Goal: Task Accomplishment & Management: Use online tool/utility

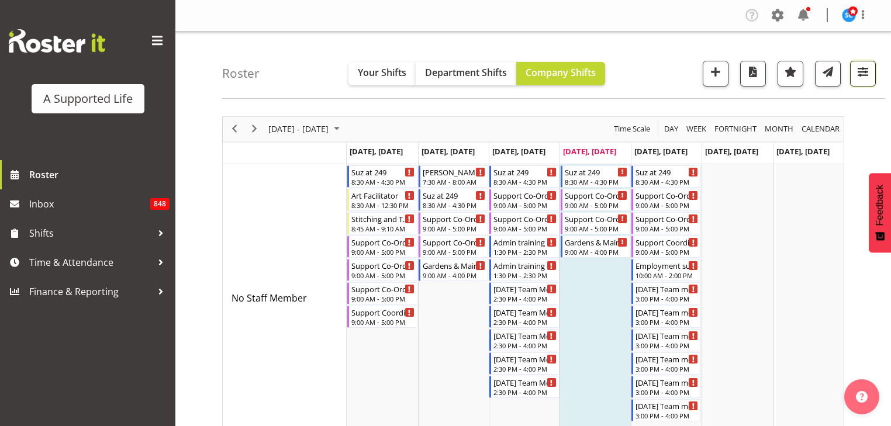
click at [854, 74] on button "button" at bounding box center [863, 74] width 26 height 26
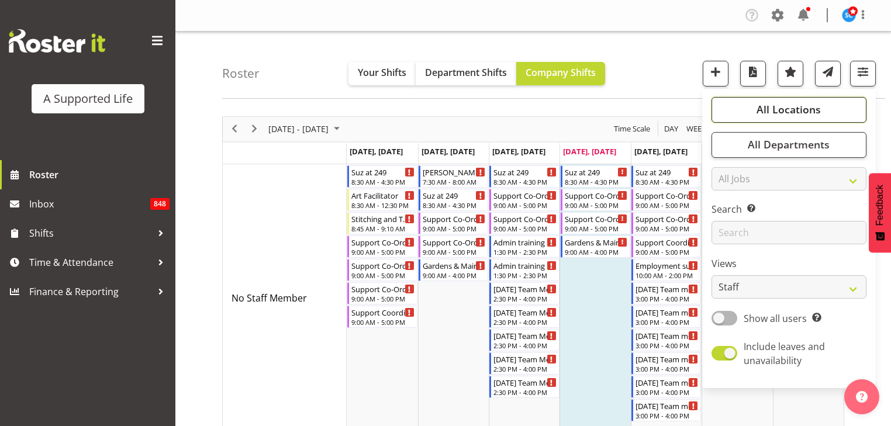
click at [816, 112] on span "All Locations" at bounding box center [788, 109] width 64 height 14
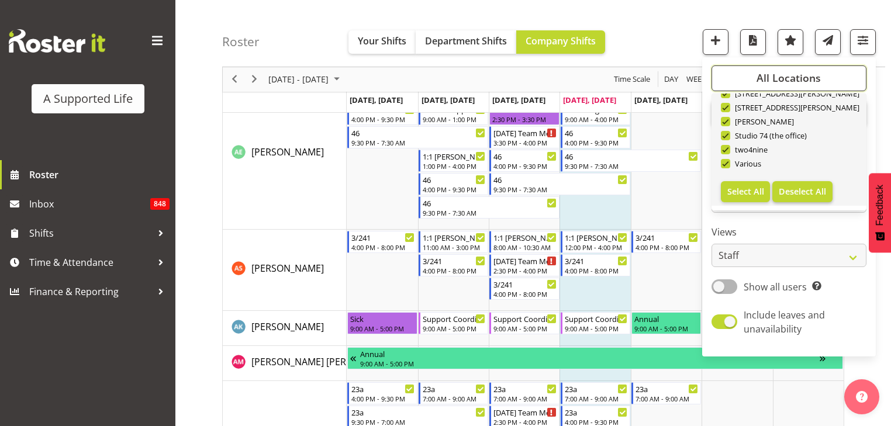
scroll to position [525, 0]
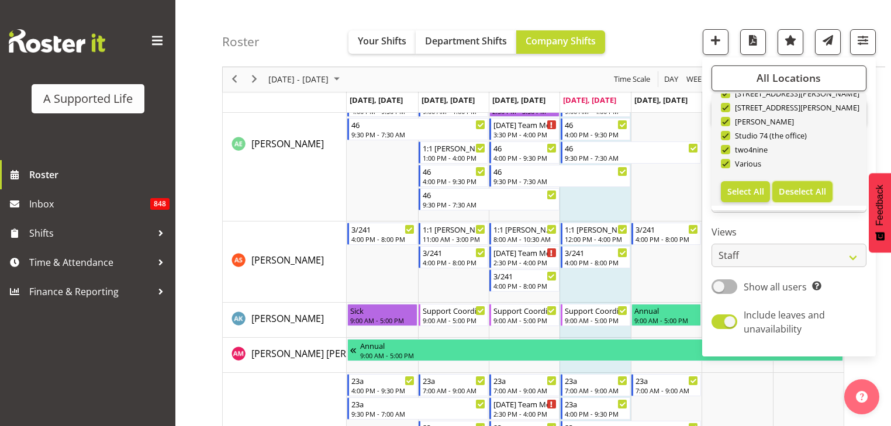
click at [804, 196] on span "Deselect All" at bounding box center [801, 191] width 47 height 11
checkbox input "false"
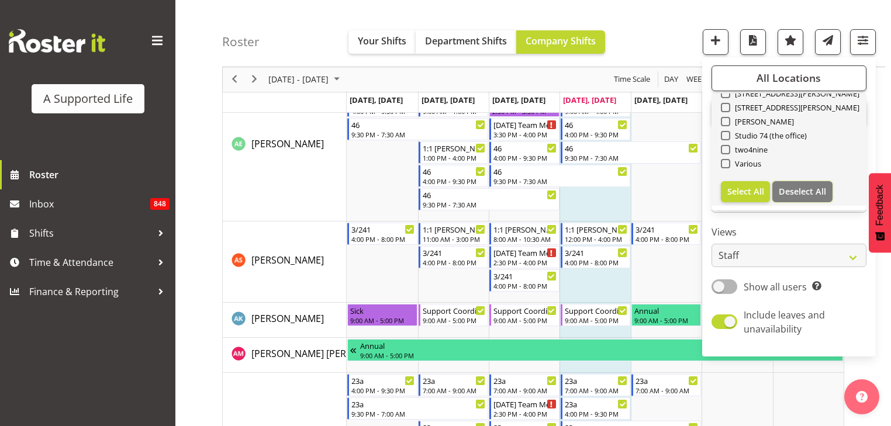
checkbox input "false"
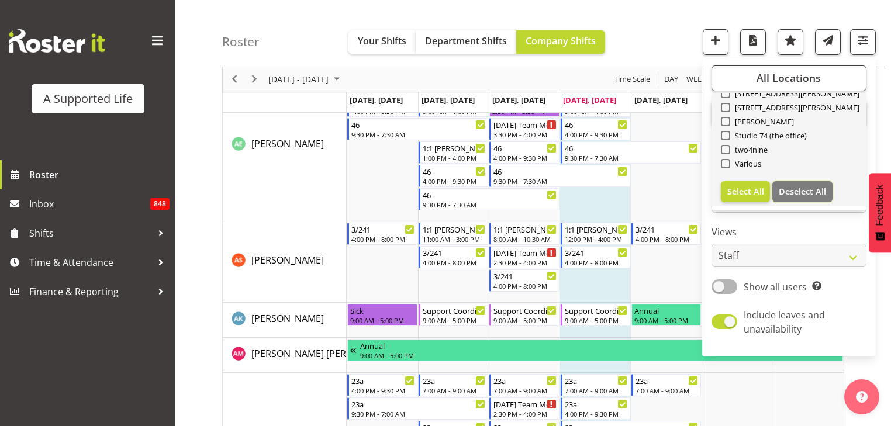
checkbox input "false"
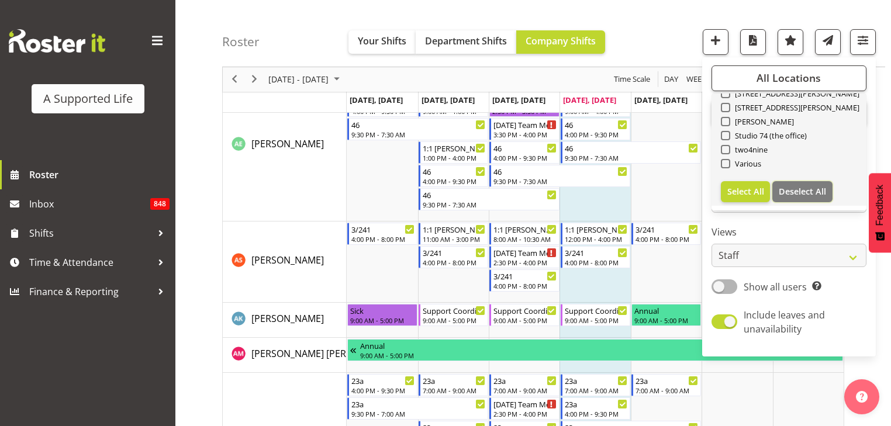
checkbox input "false"
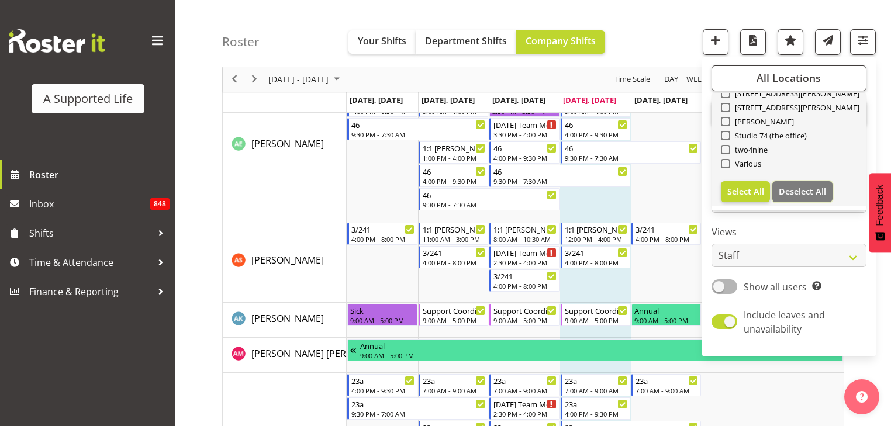
checkbox input "false"
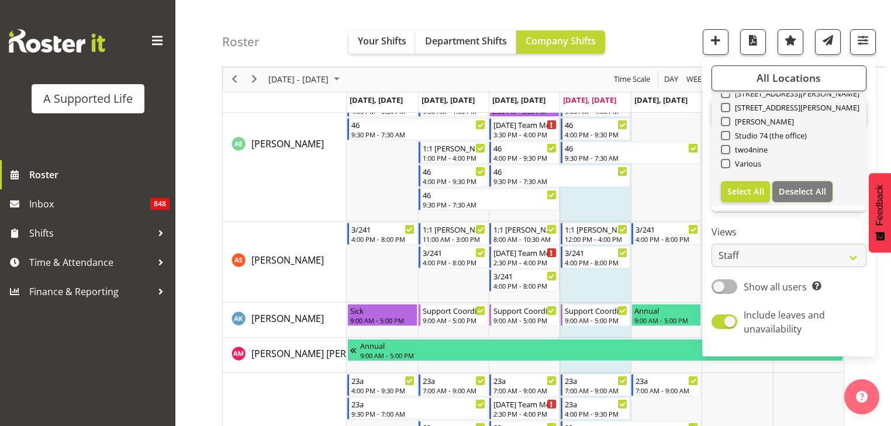
checkbox input "false"
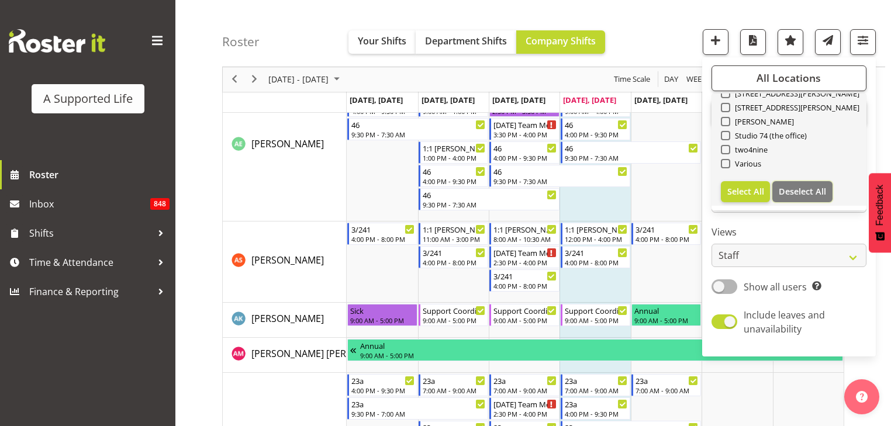
checkbox input "false"
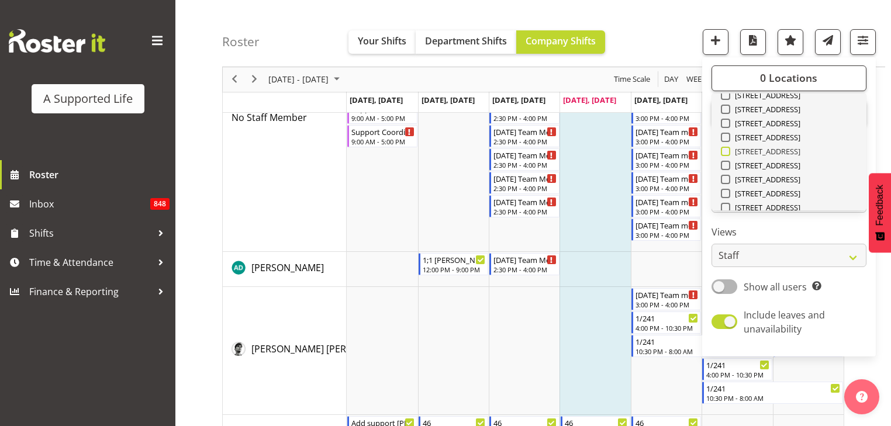
scroll to position [179, 0]
click at [757, 153] on span "[STREET_ADDRESS]" at bounding box center [765, 152] width 71 height 9
click at [728, 153] on input "[STREET_ADDRESS]" at bounding box center [725, 154] width 8 height 8
checkbox input "true"
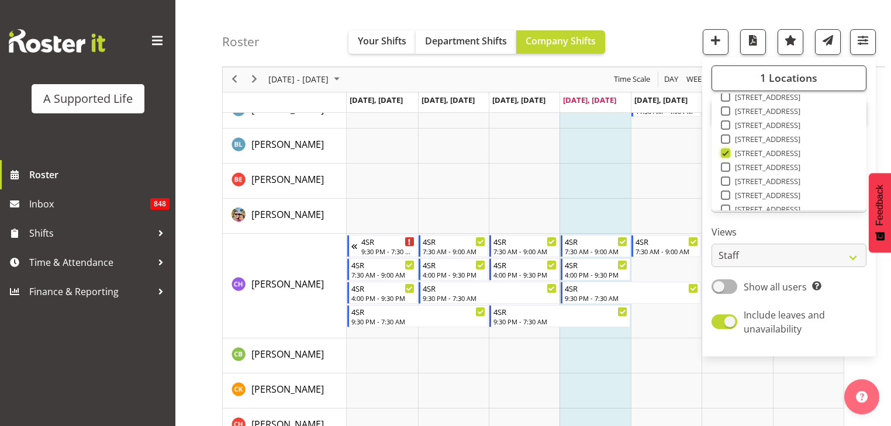
scroll to position [551, 0]
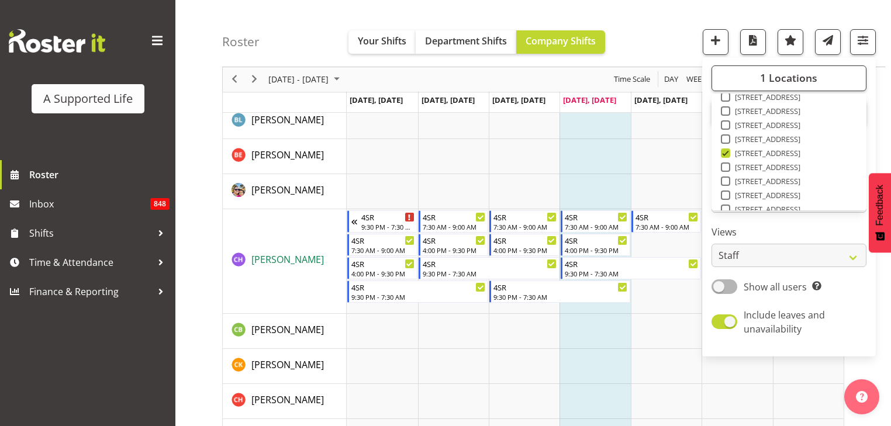
click at [292, 260] on span "[PERSON_NAME]" at bounding box center [287, 259] width 72 height 13
